Goal: Task Accomplishment & Management: Use online tool/utility

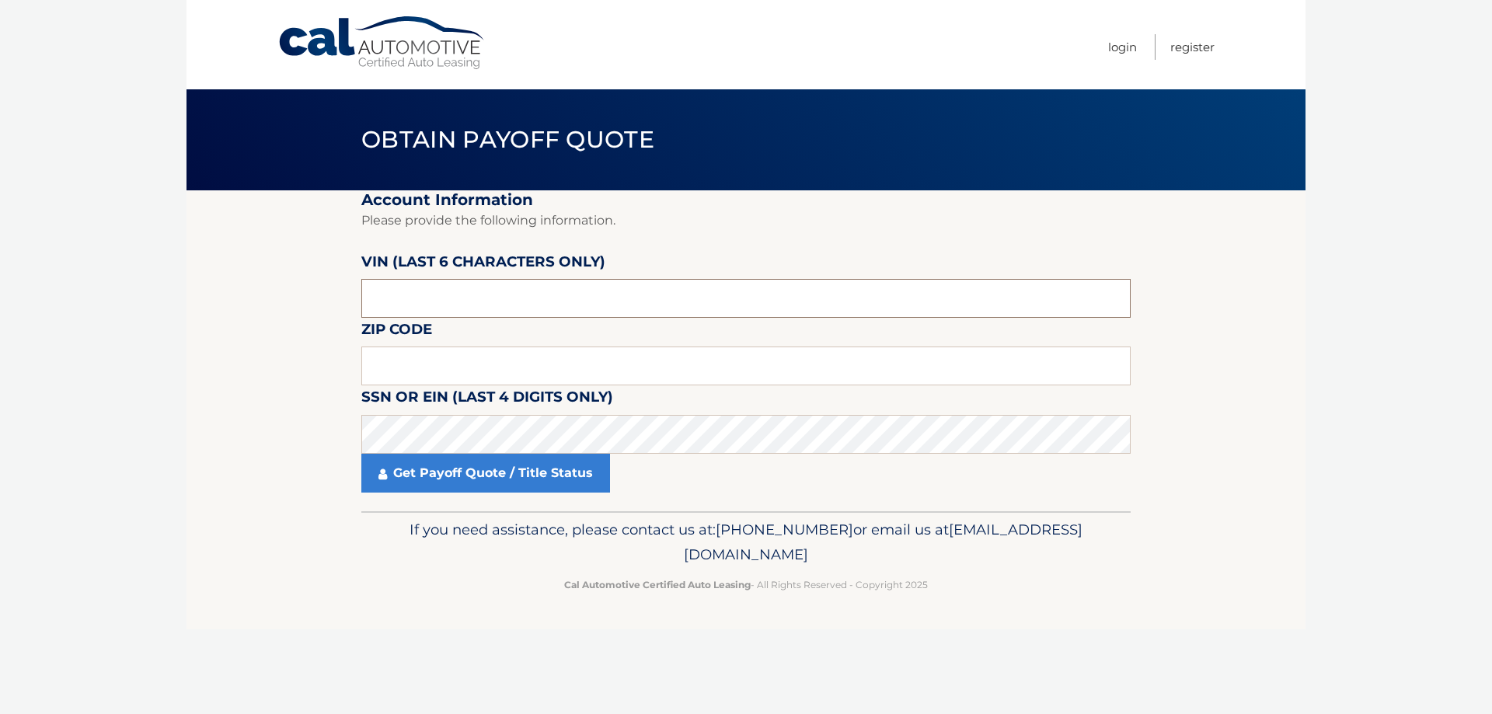
click at [448, 310] on input "text" at bounding box center [745, 298] width 769 height 39
drag, startPoint x: 435, startPoint y: 357, endPoint x: 439, endPoint y: 364, distance: 8.7
click at [436, 359] on input "text" at bounding box center [745, 366] width 769 height 39
click at [404, 304] on input "text" at bounding box center [745, 298] width 769 height 39
type input "569109"
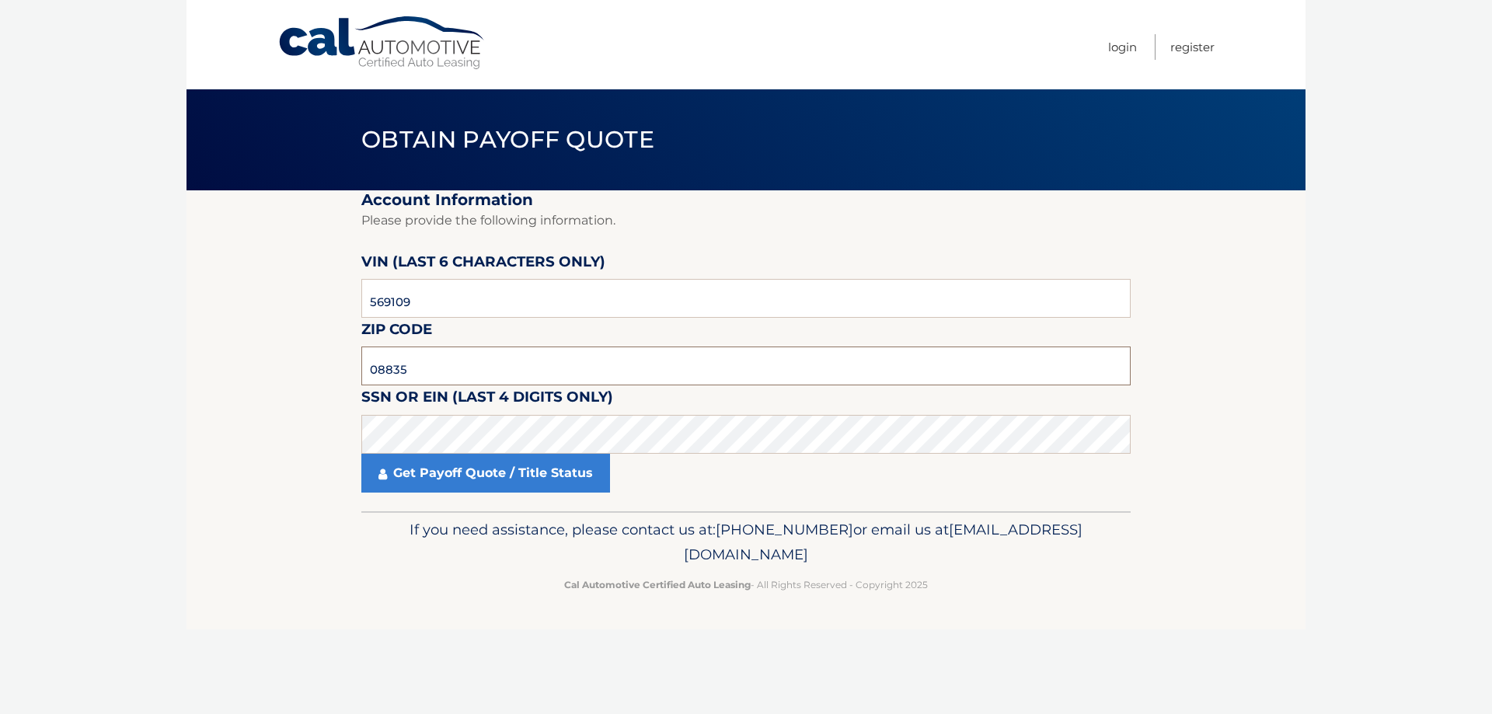
type input "08835"
click at [464, 472] on link "Get Payoff Quote / Title Status" at bounding box center [485, 473] width 249 height 39
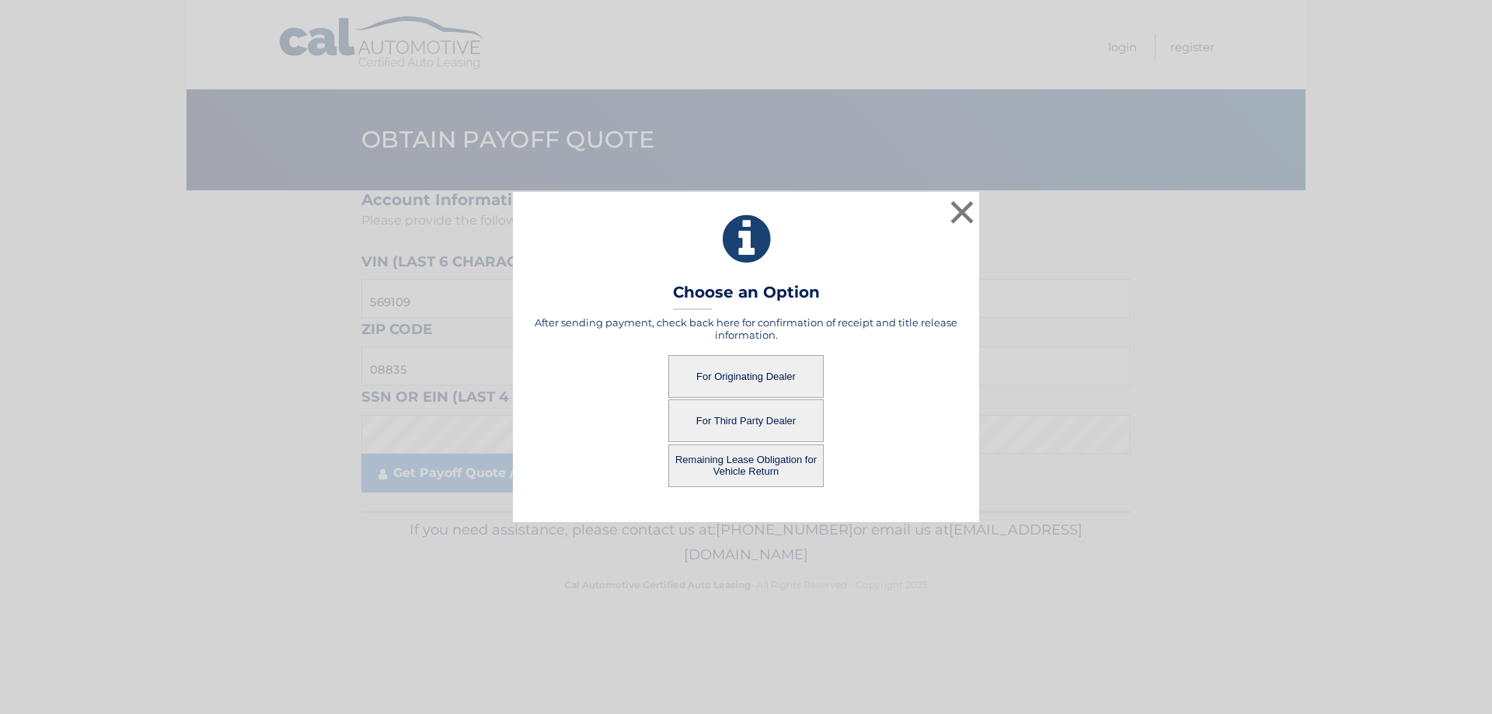
click at [779, 375] on button "For Originating Dealer" at bounding box center [745, 376] width 155 height 43
click at [748, 377] on button "For Originating Dealer" at bounding box center [745, 376] width 155 height 43
click at [735, 471] on button "Remaining Lease Obligation for Vehicle Return" at bounding box center [745, 465] width 155 height 43
click at [761, 465] on button "Remaining Lease Obligation for Vehicle Return" at bounding box center [745, 465] width 155 height 43
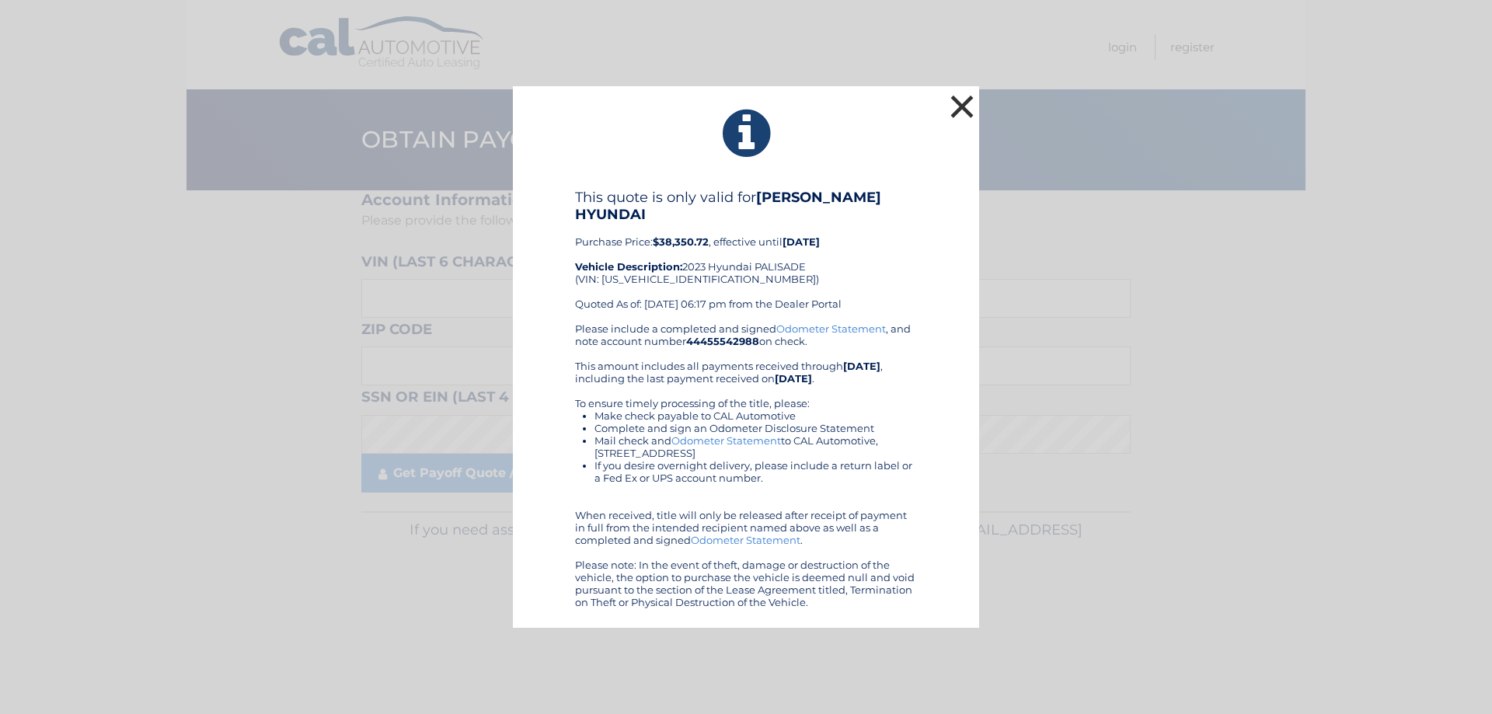
click at [962, 108] on button "×" at bounding box center [961, 106] width 31 height 31
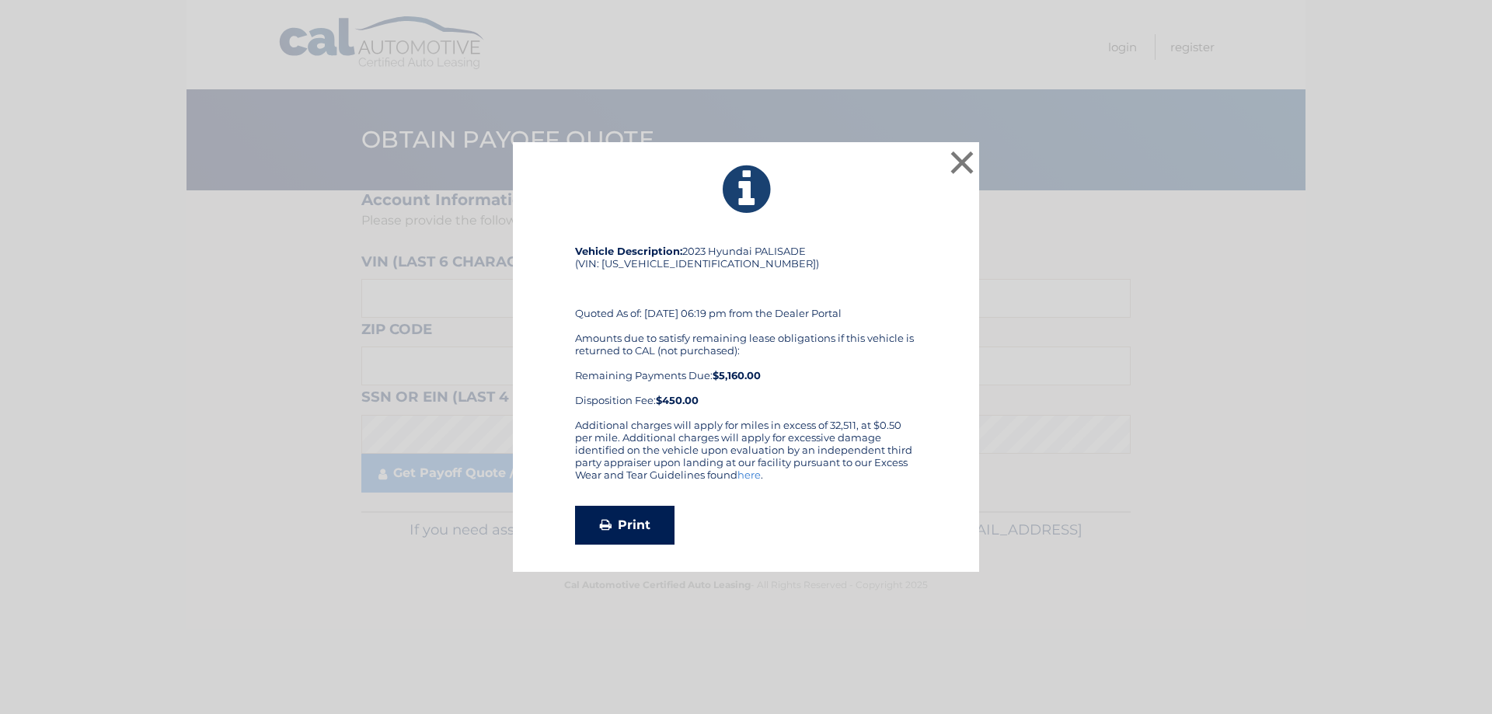
click at [631, 521] on link "Print" at bounding box center [624, 525] width 99 height 39
